Goal: Task Accomplishment & Management: Complete application form

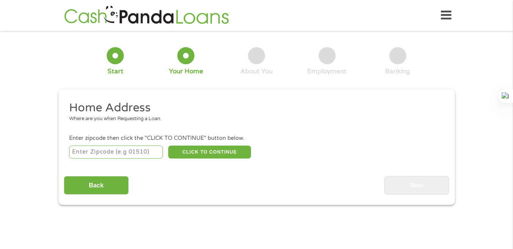
click at [112, 149] on input "number" at bounding box center [116, 151] width 94 height 13
type input "21112"
type input "31901"
select select "[US_STATE]"
click at [206, 152] on button "CLICK TO CONTINUE" at bounding box center [209, 151] width 83 height 13
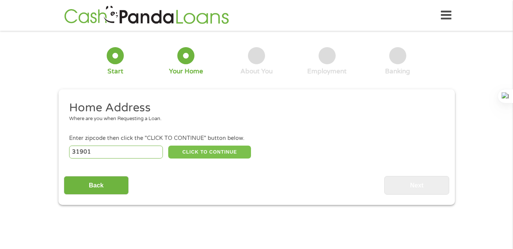
type input "31901"
type input "Columbus"
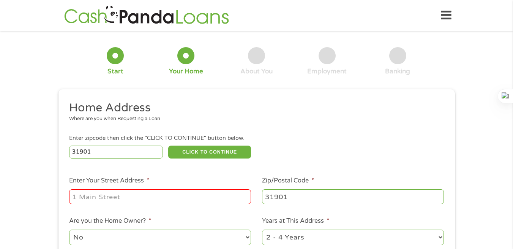
click at [167, 194] on input "Enter Your Street Address *" at bounding box center [160, 196] width 182 height 14
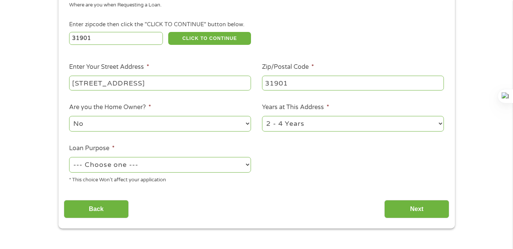
scroll to position [114, 0]
type input "[STREET_ADDRESS]"
click at [194, 165] on select "--- Choose one --- Pay Bills Debt Consolidation Home Improvement Major Purchase…" at bounding box center [160, 164] width 182 height 16
select select "paybills"
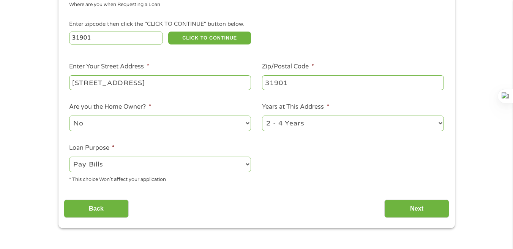
click at [69, 156] on select "--- Choose one --- Pay Bills Debt Consolidation Home Improvement Major Purchase…" at bounding box center [160, 164] width 182 height 16
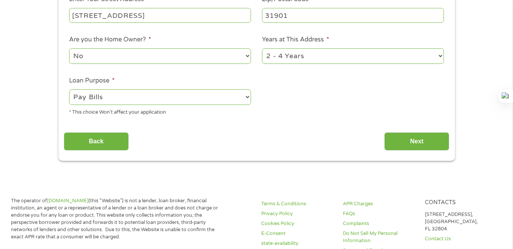
scroll to position [228, 0]
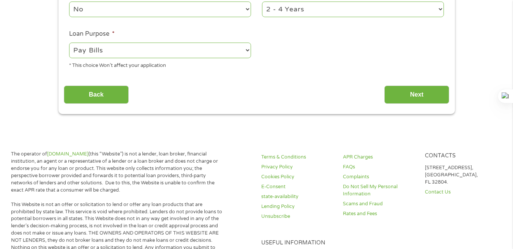
click at [413, 89] on input "Next" at bounding box center [416, 94] width 65 height 19
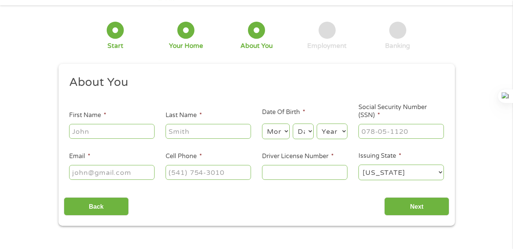
scroll to position [38, 0]
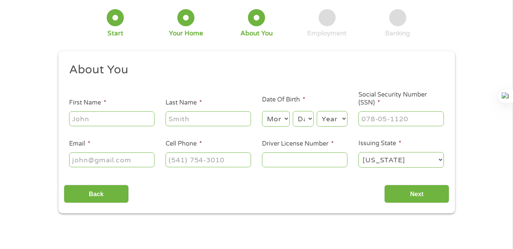
click at [126, 115] on input "First Name *" at bounding box center [111, 118] width 85 height 14
type input "[PERSON_NAME]"
type input "[EMAIL_ADDRESS][DOMAIN_NAME]"
type input "[PHONE_NUMBER]"
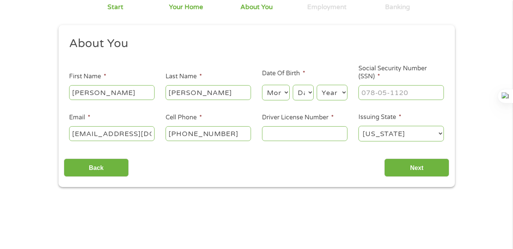
scroll to position [76, 0]
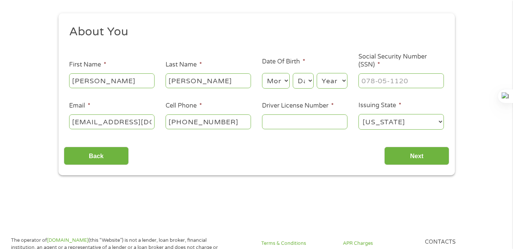
click at [271, 78] on select "Month 1 2 3 4 5 6 7 8 9 10 11 12" at bounding box center [276, 81] width 28 height 16
select select "10"
click at [262, 73] on select "Month 1 2 3 4 5 6 7 8 9 10 11 12" at bounding box center [276, 81] width 28 height 16
click at [306, 80] on select "Day 1 2 3 4 5 6 7 8 9 10 11 12 13 14 15 16 17 18 19 20 21 22 23 24 25 26 27 28 …" at bounding box center [303, 81] width 20 height 16
select select "3"
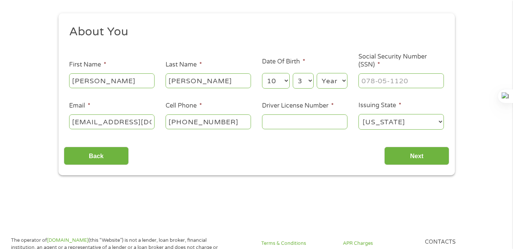
click at [293, 73] on select "Day 1 2 3 4 5 6 7 8 9 10 11 12 13 14 15 16 17 18 19 20 21 22 23 24 25 26 27 28 …" at bounding box center [303, 81] width 20 height 16
click at [334, 80] on select "Year [DATE] 2006 2005 2004 2003 2002 2001 2000 1999 1998 1997 1996 1995 1994 19…" at bounding box center [332, 81] width 31 height 16
click at [328, 79] on select "Year [DATE] 2006 2005 2004 2003 2002 2001 2000 1999 1998 1997 1996 1995 1994 19…" at bounding box center [332, 81] width 31 height 16
click at [329, 79] on select "Year [DATE] 2006 2005 2004 2003 2002 2001 2000 1999 1998 1997 1996 1995 1994 19…" at bounding box center [332, 81] width 31 height 16
click at [326, 85] on select "Year [DATE] 2006 2005 2004 2003 2002 2001 2000 1999 1998 1997 1996 1995 1994 19…" at bounding box center [332, 81] width 31 height 16
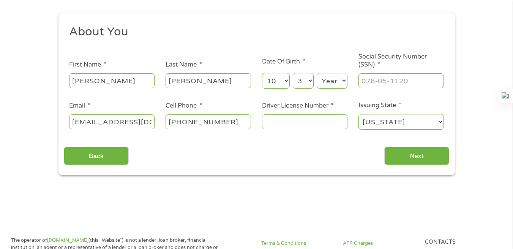
select select "1979"
click at [317, 73] on select "Year [DATE] 2006 2005 2004 2003 2002 2001 2000 1999 1998 1997 1996 1995 1994 19…" at bounding box center [332, 81] width 31 height 16
click at [381, 82] on input "___-__-____" at bounding box center [400, 80] width 85 height 14
type input "458-87-3839"
click at [285, 125] on input "Driver License Number *" at bounding box center [304, 121] width 85 height 14
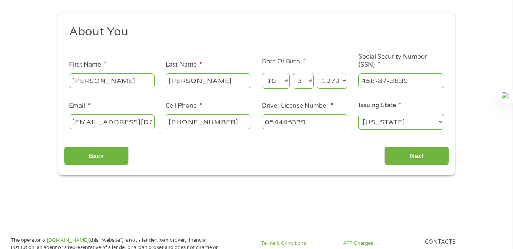
type input "054445339"
click at [419, 153] on input "Next" at bounding box center [416, 156] width 65 height 19
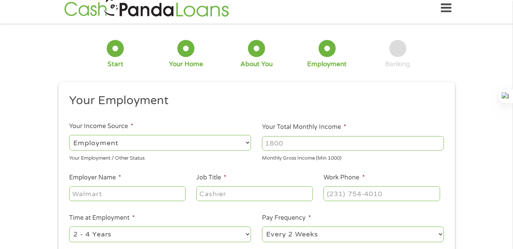
scroll to position [0, 0]
